Goal: Navigation & Orientation: Find specific page/section

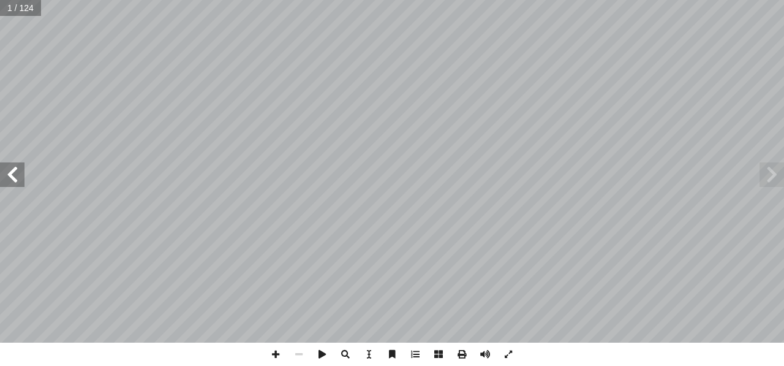
click at [18, 178] on span at bounding box center [12, 174] width 25 height 25
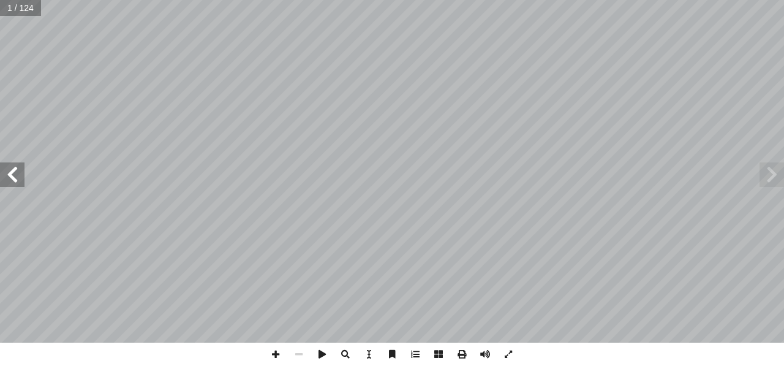
click at [18, 178] on span at bounding box center [12, 174] width 25 height 25
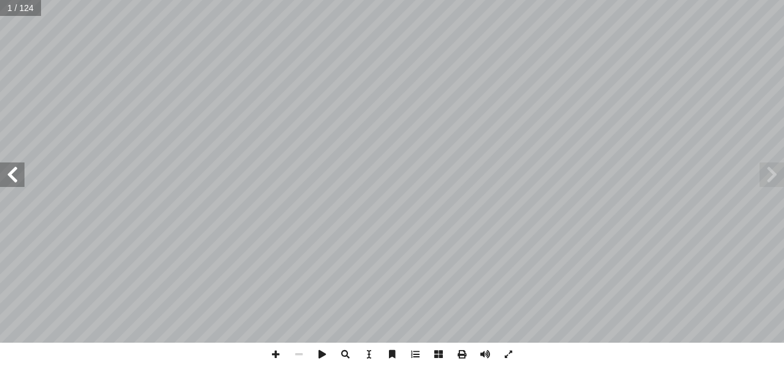
click at [18, 178] on span at bounding box center [12, 174] width 25 height 25
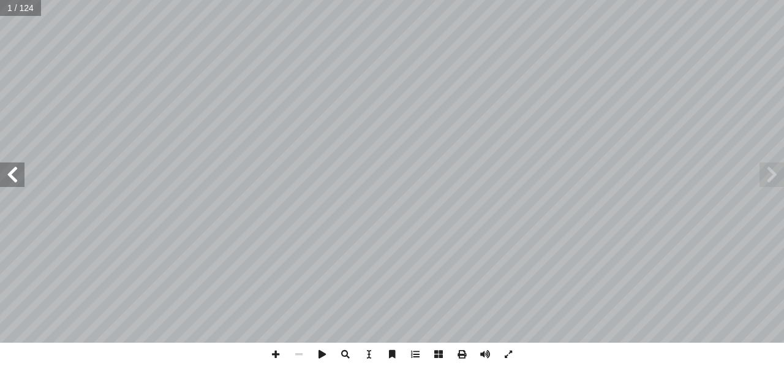
click at [18, 178] on span at bounding box center [12, 174] width 25 height 25
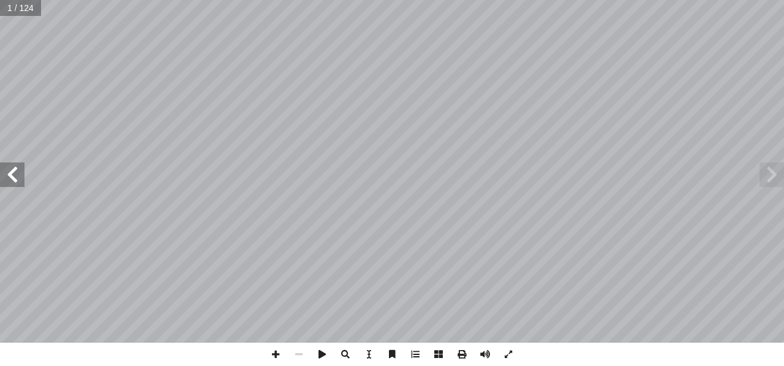
click at [18, 178] on span at bounding box center [12, 174] width 25 height 25
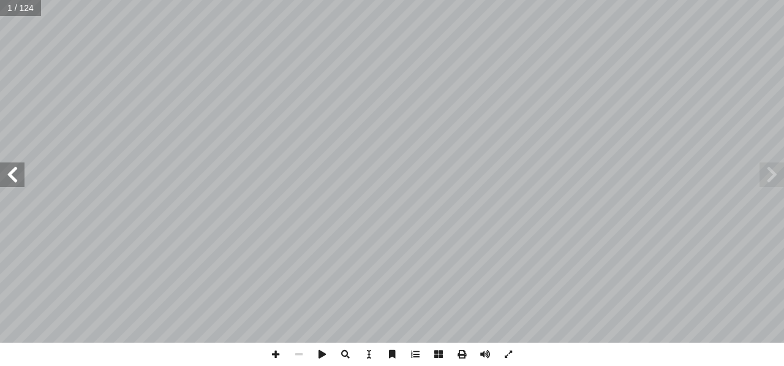
click at [18, 178] on span at bounding box center [12, 174] width 25 height 25
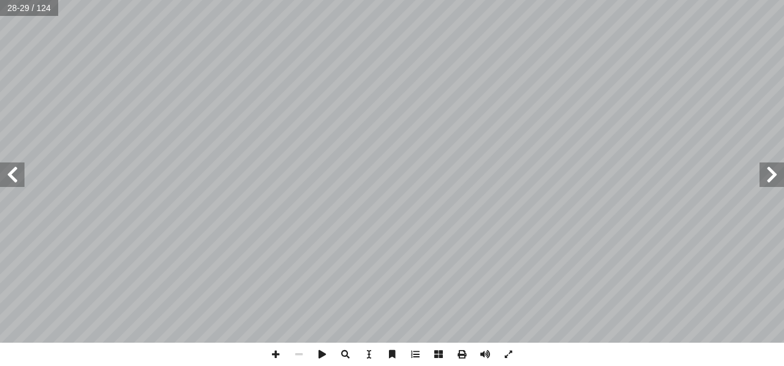
click at [18, 178] on span at bounding box center [12, 174] width 25 height 25
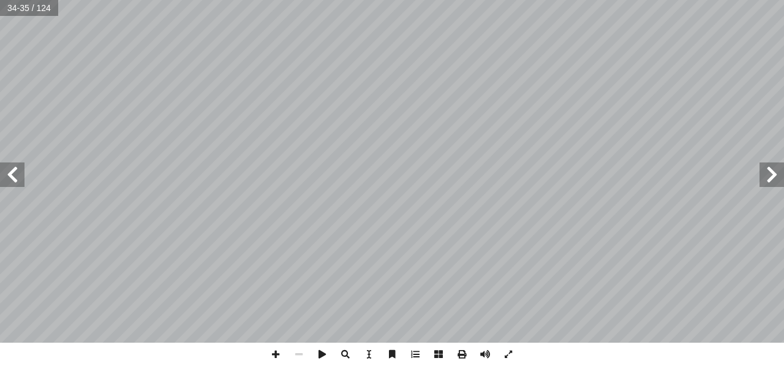
click at [18, 178] on span at bounding box center [12, 174] width 25 height 25
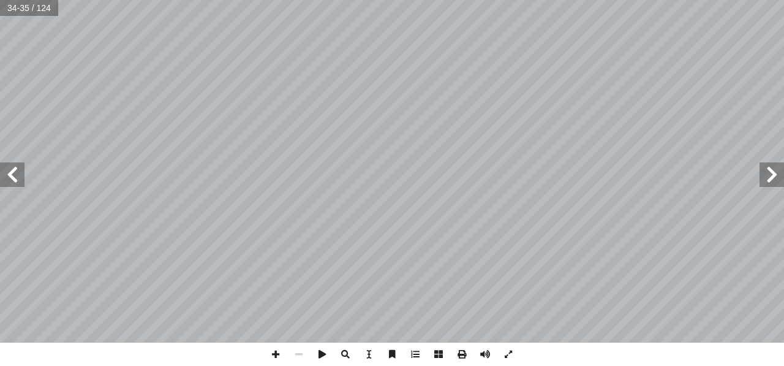
click at [18, 178] on span at bounding box center [12, 174] width 25 height 25
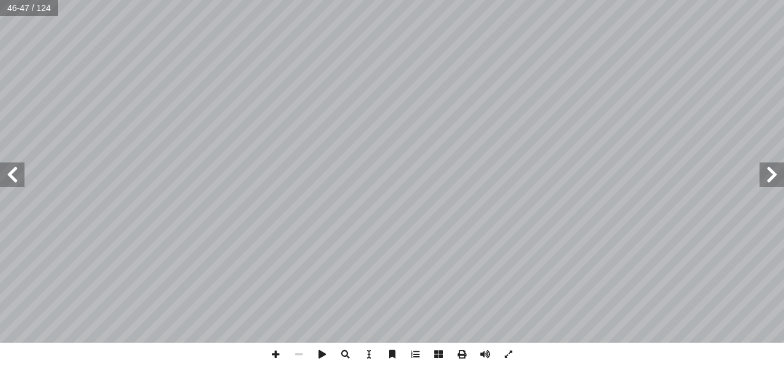
click at [18, 178] on span at bounding box center [12, 174] width 25 height 25
click at [774, 176] on span at bounding box center [772, 174] width 25 height 25
click at [15, 183] on span at bounding box center [12, 174] width 25 height 25
click at [14, 172] on span at bounding box center [12, 174] width 25 height 25
